Goal: Task Accomplishment & Management: Use online tool/utility

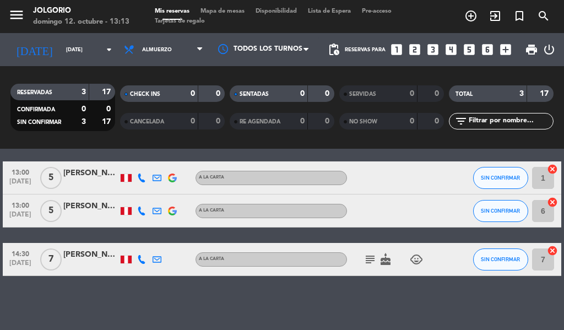
scroll to position [37, 0]
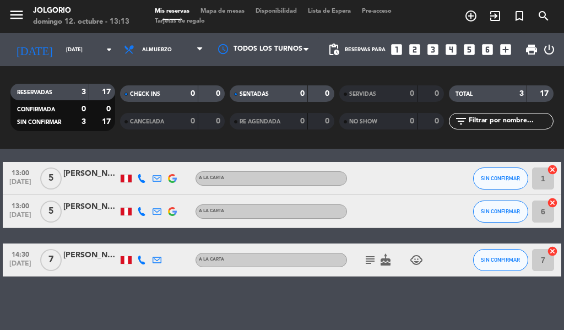
click at [543, 213] on input "6" at bounding box center [543, 211] width 22 height 22
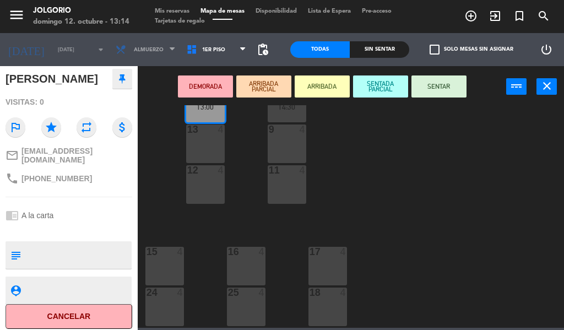
scroll to position [406, 0]
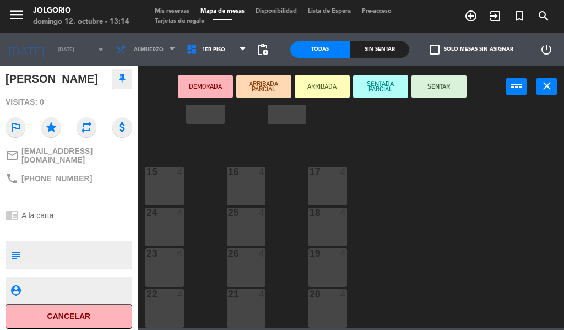
click at [548, 92] on icon "close" at bounding box center [546, 85] width 13 height 13
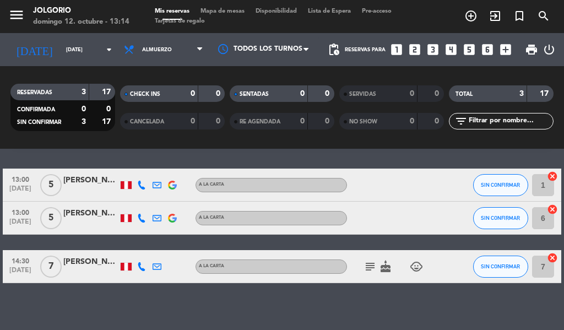
scroll to position [31, 0]
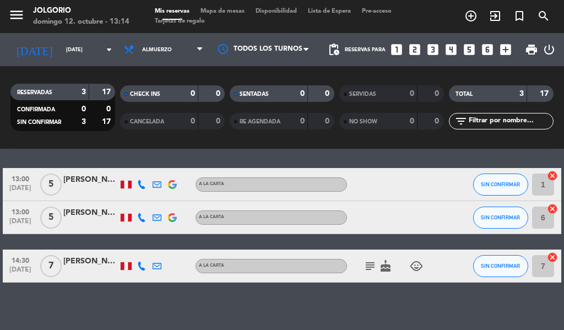
click at [542, 267] on input "7" at bounding box center [543, 266] width 22 height 22
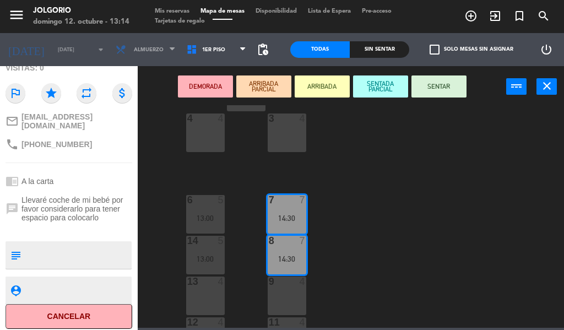
scroll to position [173, 0]
click at [546, 87] on icon "close" at bounding box center [546, 85] width 13 height 13
